Goal: Task Accomplishment & Management: Manage account settings

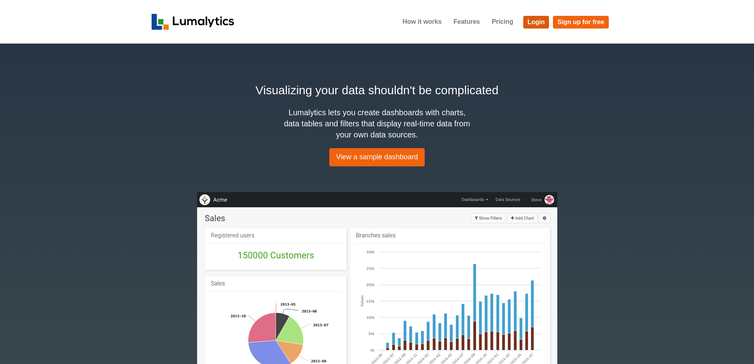
click at [537, 19] on link "Login" at bounding box center [536, 22] width 26 height 13
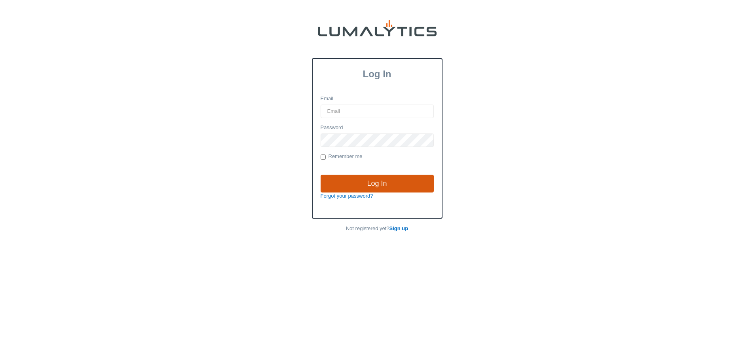
type input "amarsh@valleytruckparts.com"
click at [403, 186] on input "Log In" at bounding box center [376, 183] width 113 height 18
